Goal: Contribute content

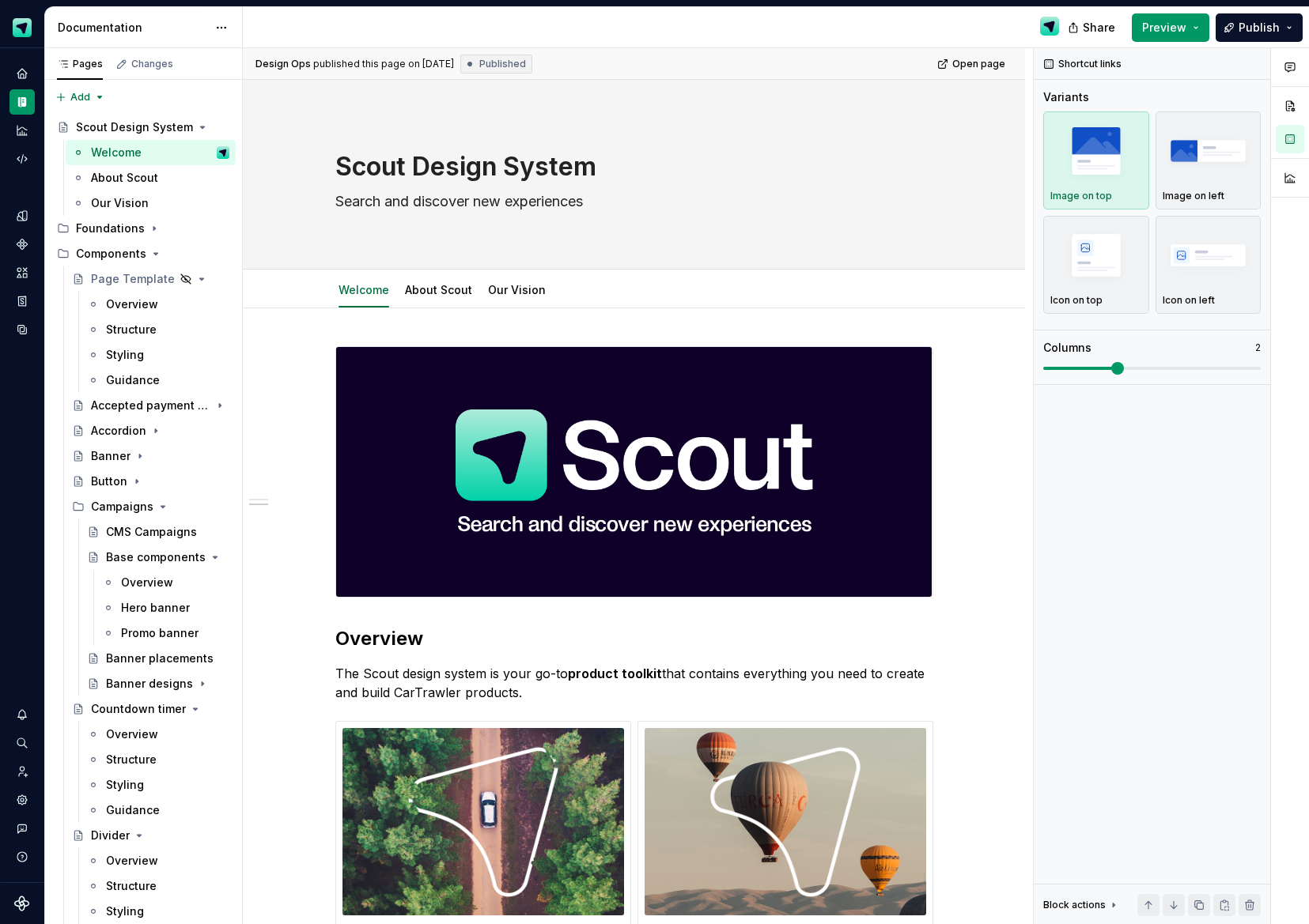
scroll to position [844, 0]
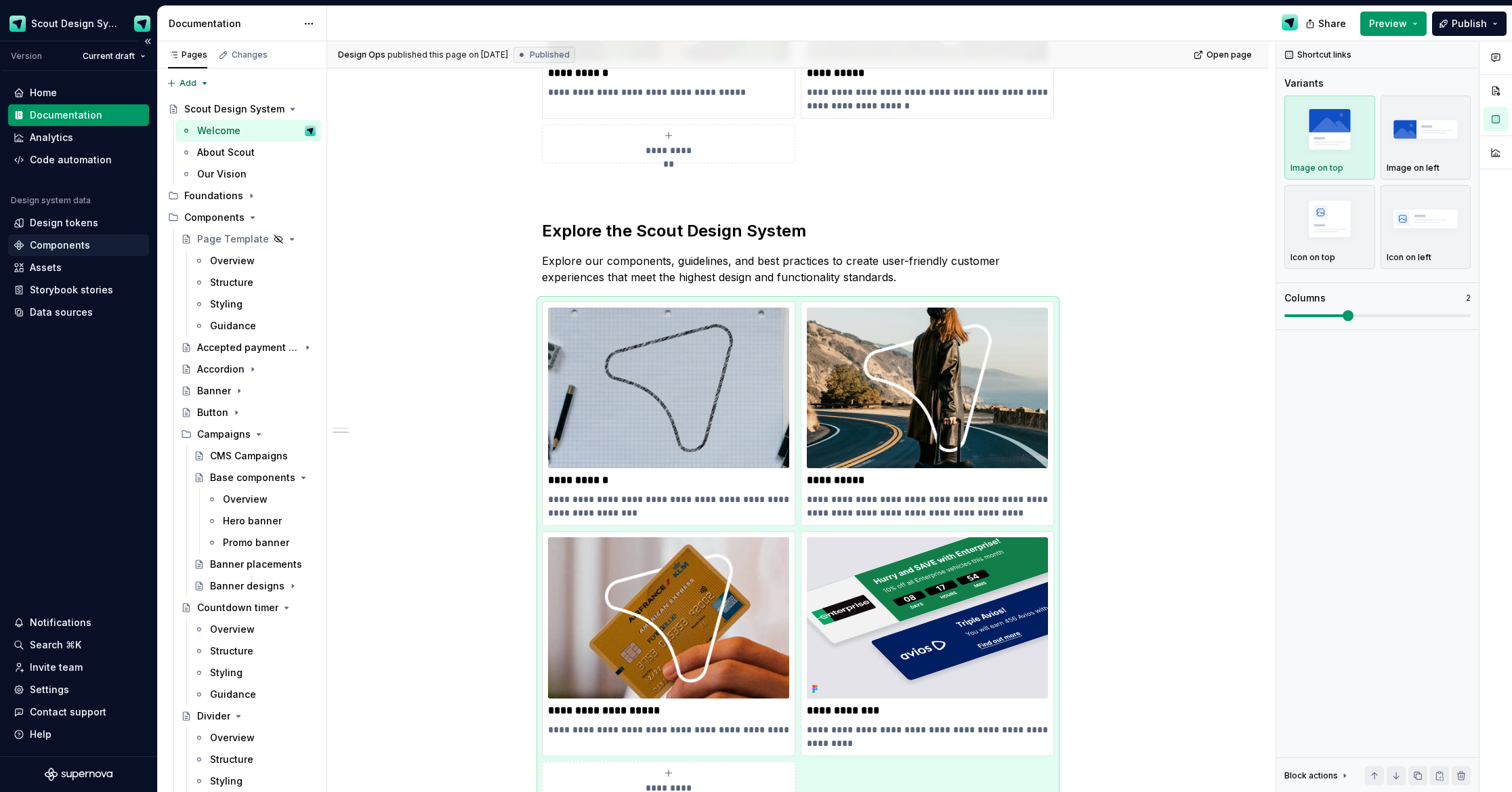
click at [57, 240] on div "Components" at bounding box center [60, 245] width 61 height 14
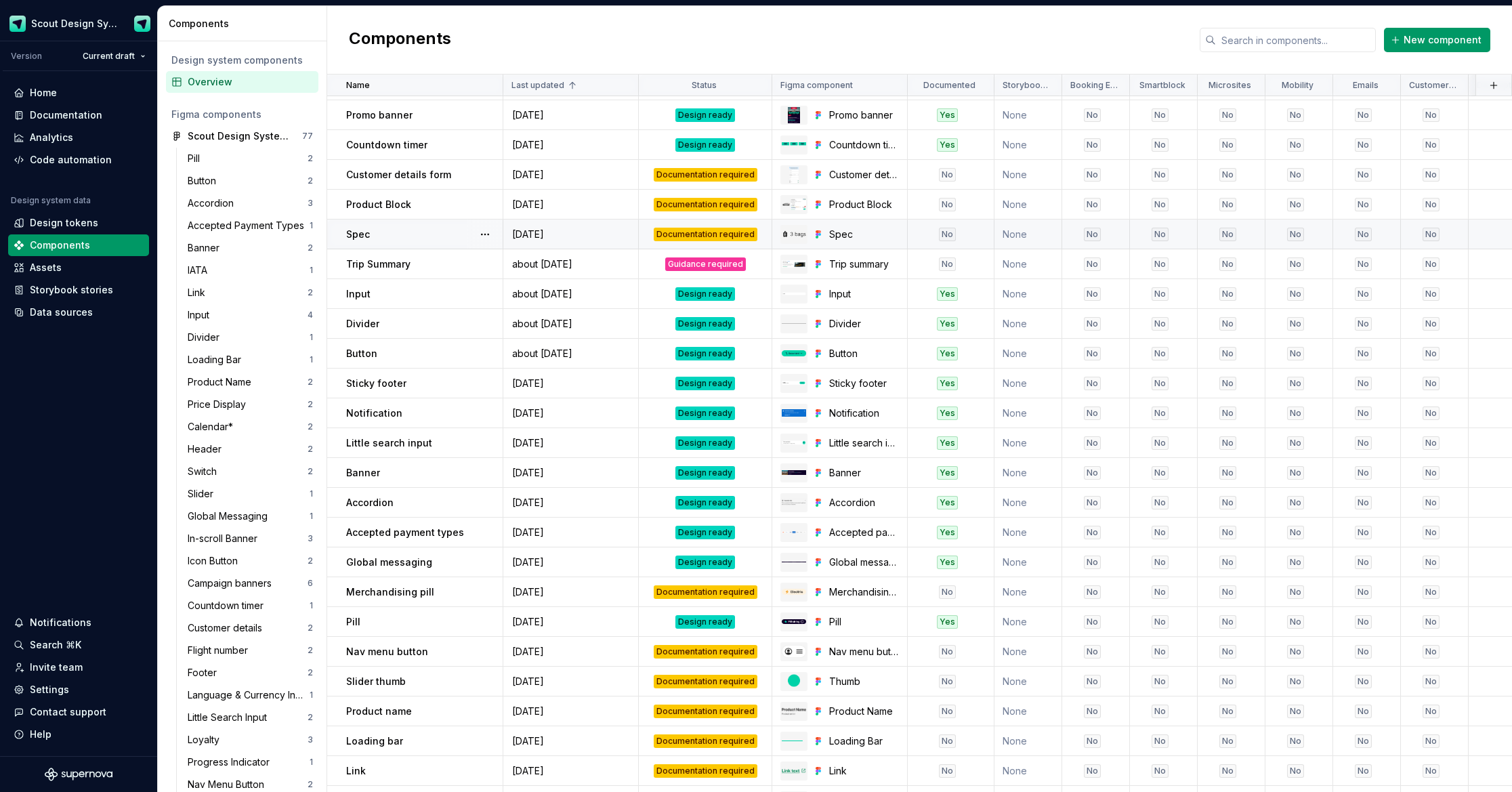
scroll to position [270, 0]
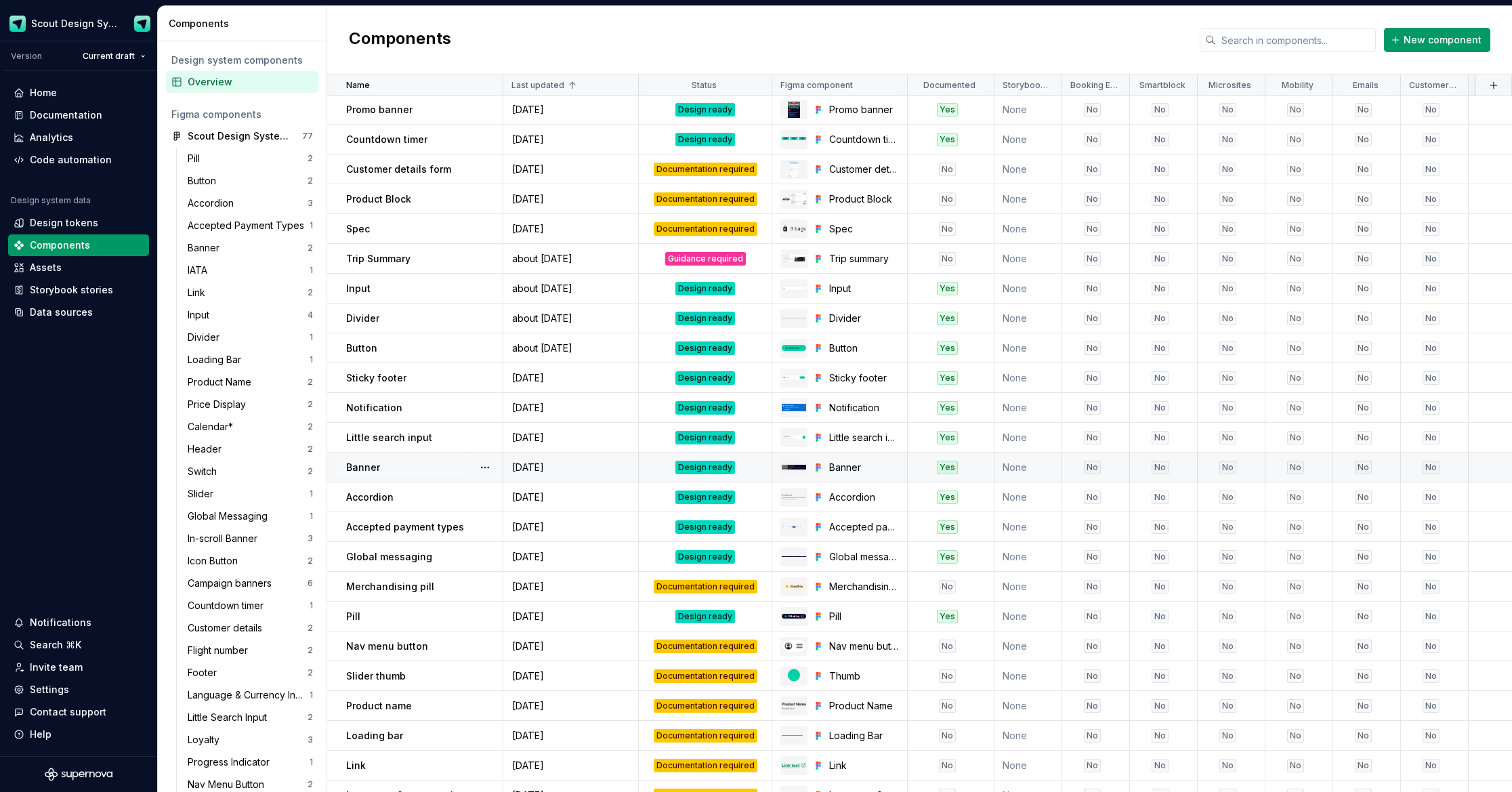
click at [728, 473] on div "Design ready" at bounding box center [706, 467] width 60 height 14
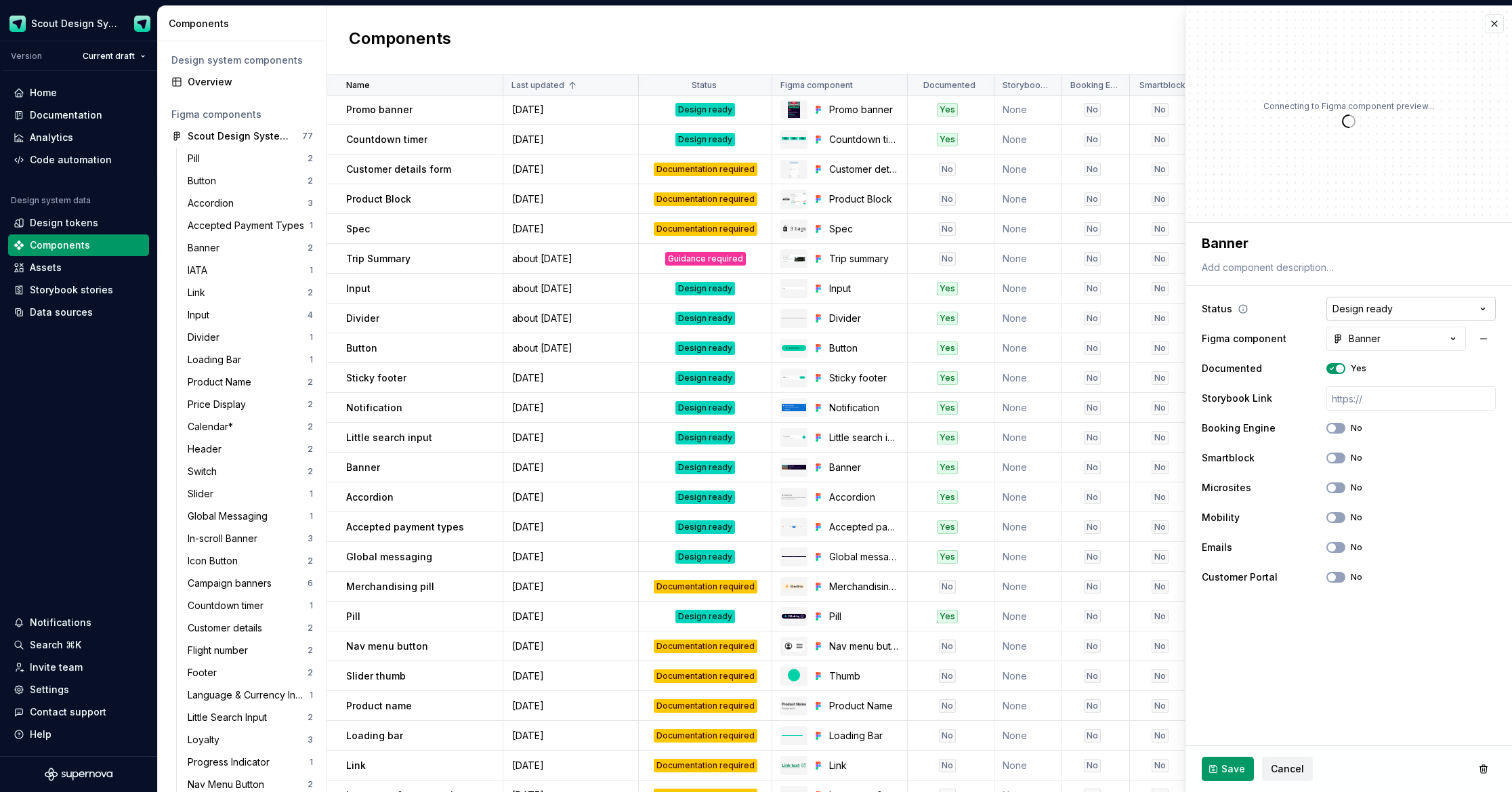
click at [1120, 312] on html "Scout Design System Version Current draft Home Documentation Analytics Code aut…" at bounding box center [756, 396] width 1512 height 792
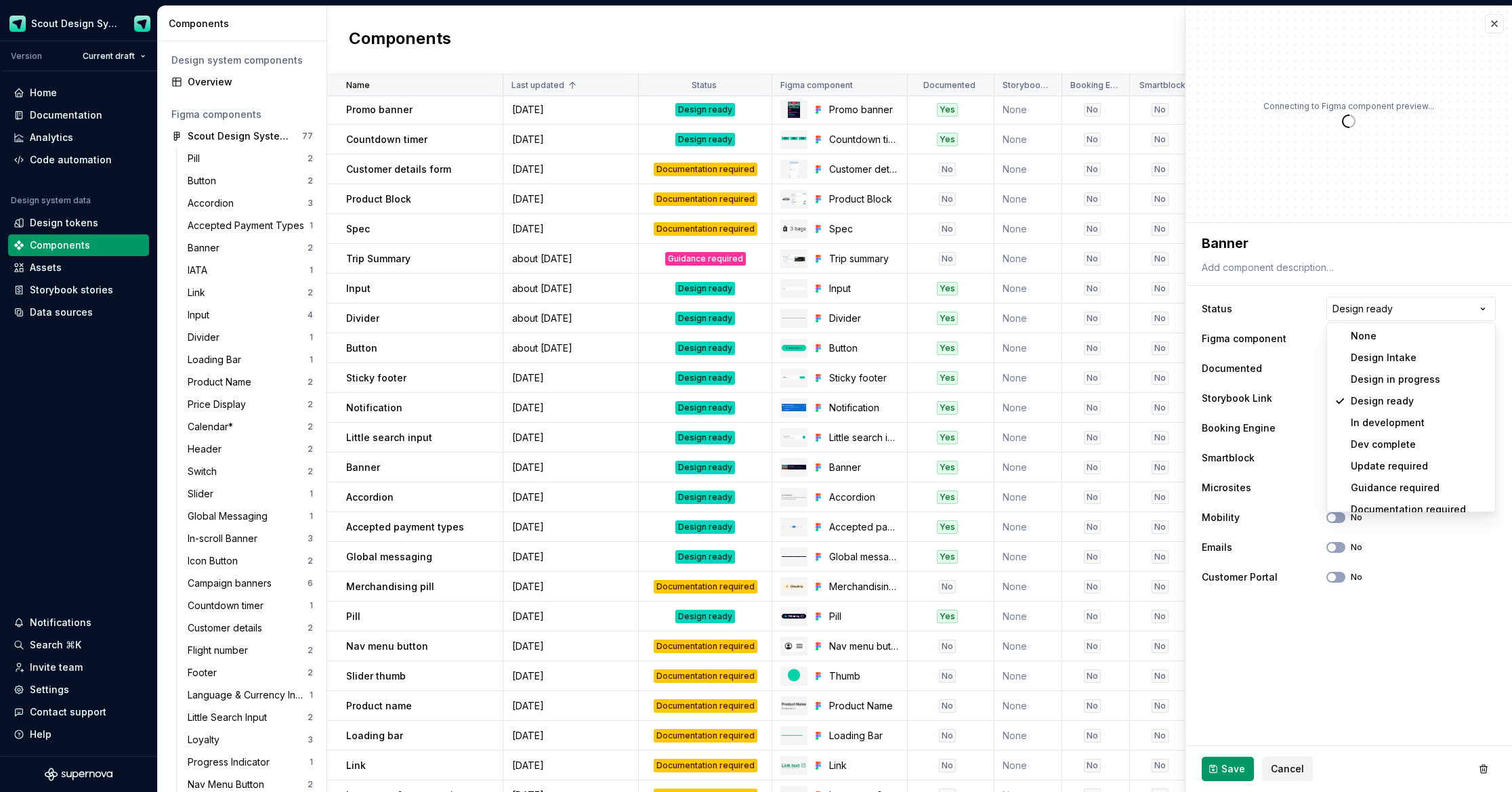
type textarea "*"
select select "**********"
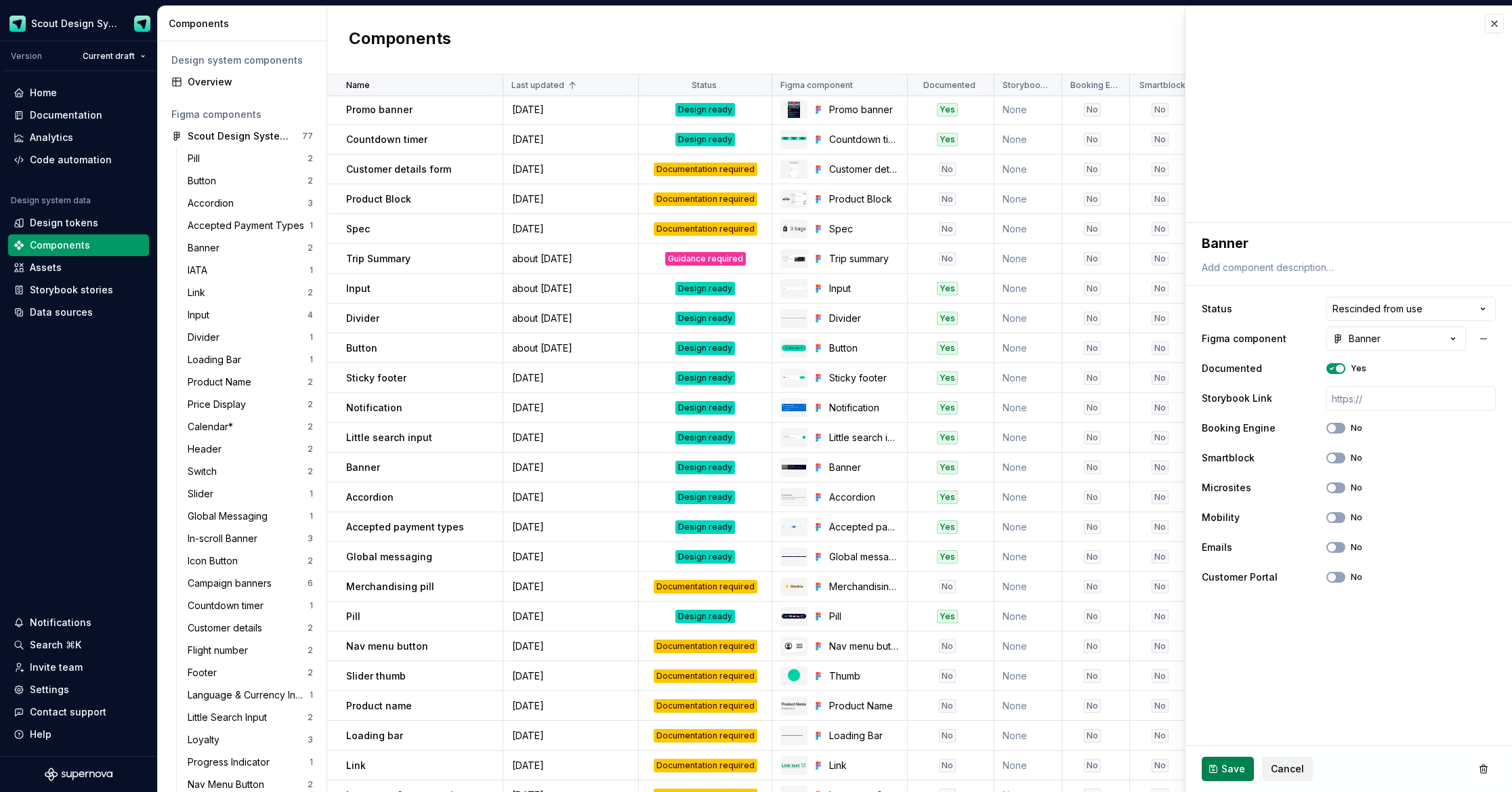
click at [1120, 776] on button "Save" at bounding box center [1228, 769] width 52 height 24
type textarea "*"
